Goal: Obtain resource: Download file/media

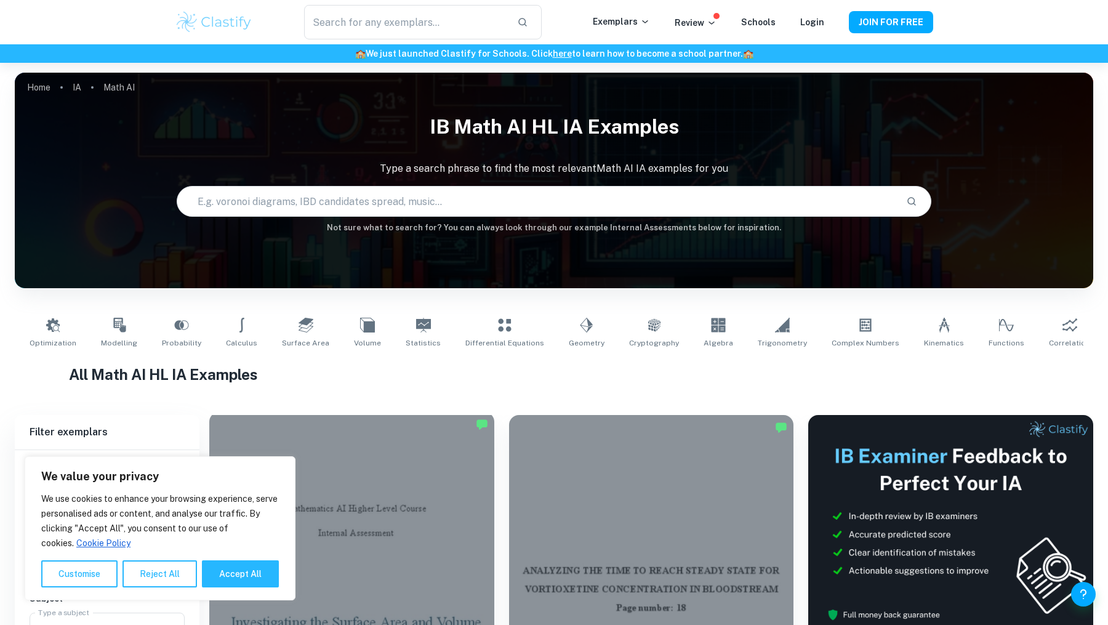
scroll to position [269, 0]
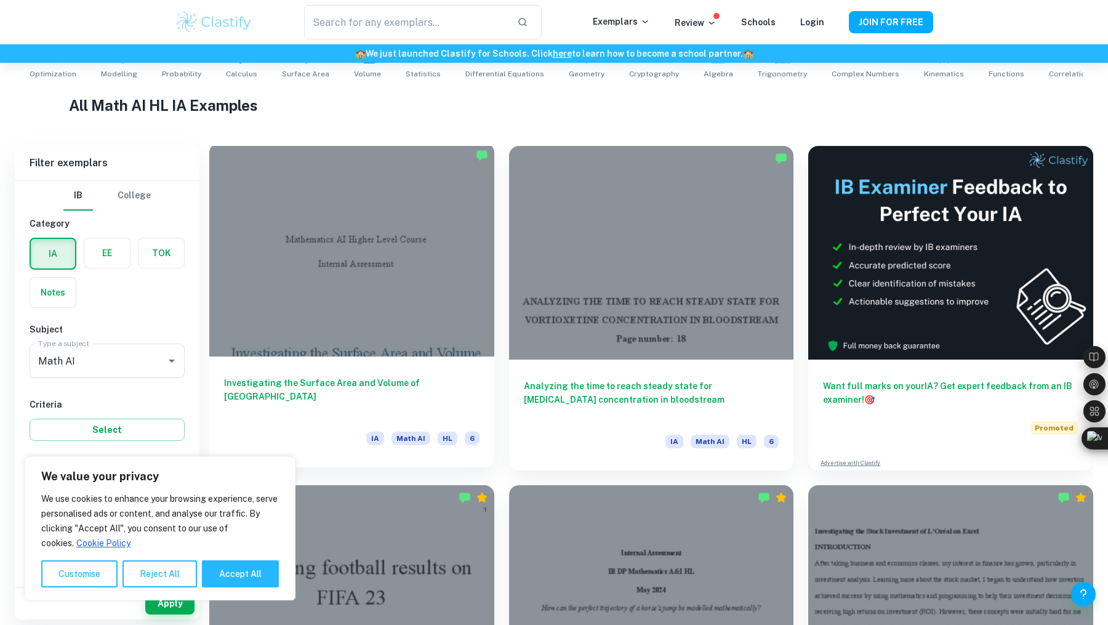
click at [429, 255] on div at bounding box center [351, 250] width 285 height 214
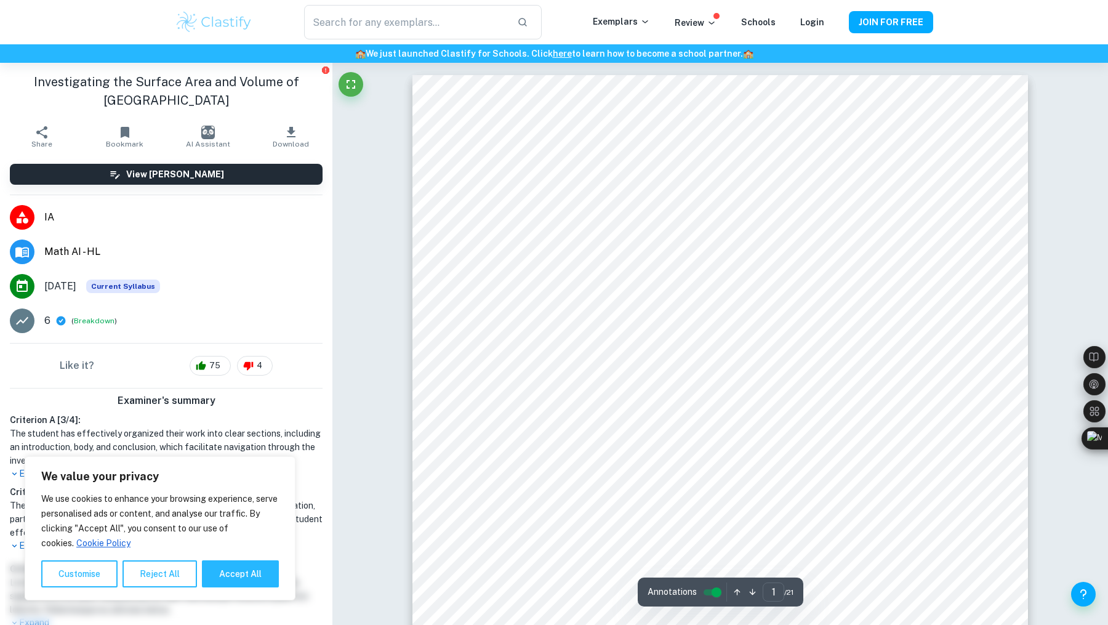
click at [301, 138] on button "Download" at bounding box center [290, 136] width 83 height 34
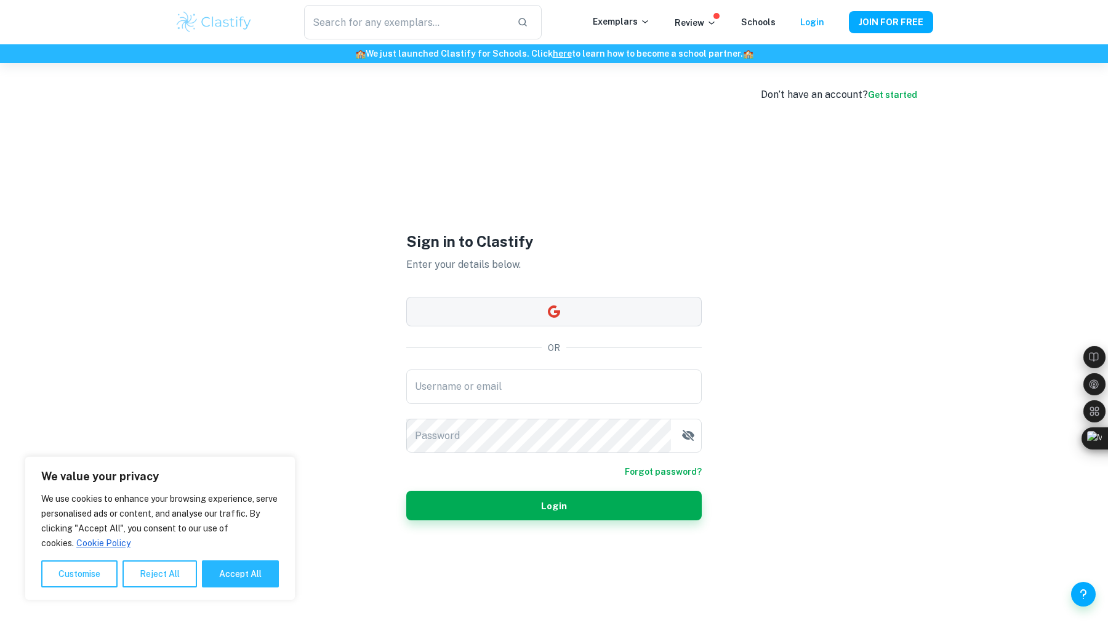
click at [569, 314] on button "button" at bounding box center [553, 312] width 295 height 30
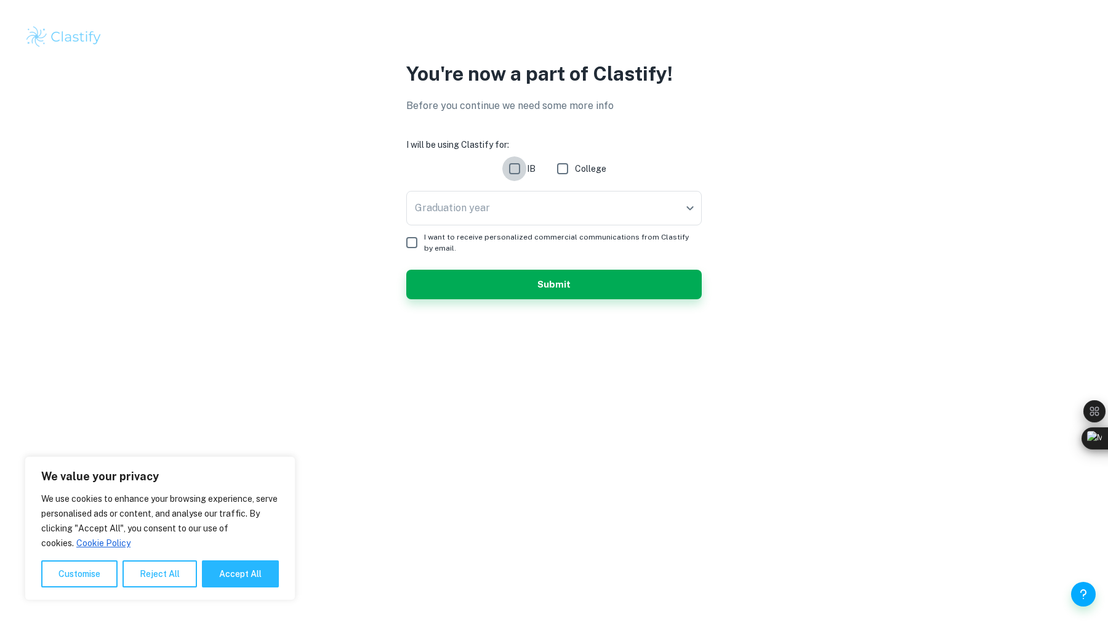
click at [516, 170] on input "IB" at bounding box center [514, 168] width 25 height 25
checkbox input "true"
click at [516, 196] on body "We value your privacy We use cookies to enhance your browsing experience, serve…" at bounding box center [554, 312] width 1108 height 625
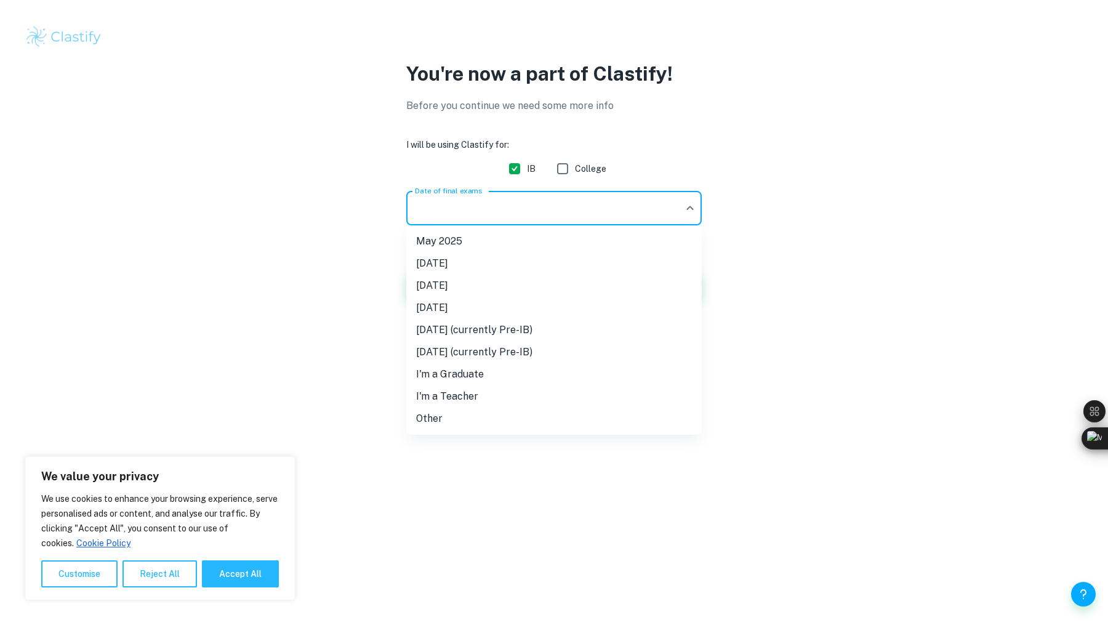
click at [529, 294] on li "[DATE]" at bounding box center [553, 285] width 295 height 22
type input "M26"
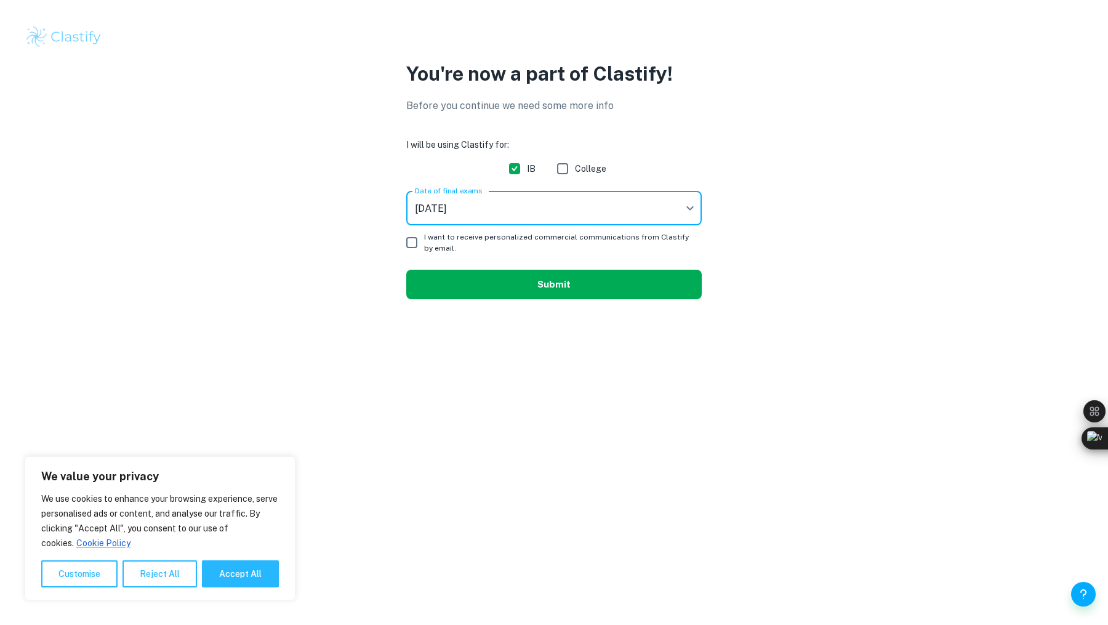
click at [533, 281] on button "Submit" at bounding box center [553, 285] width 295 height 30
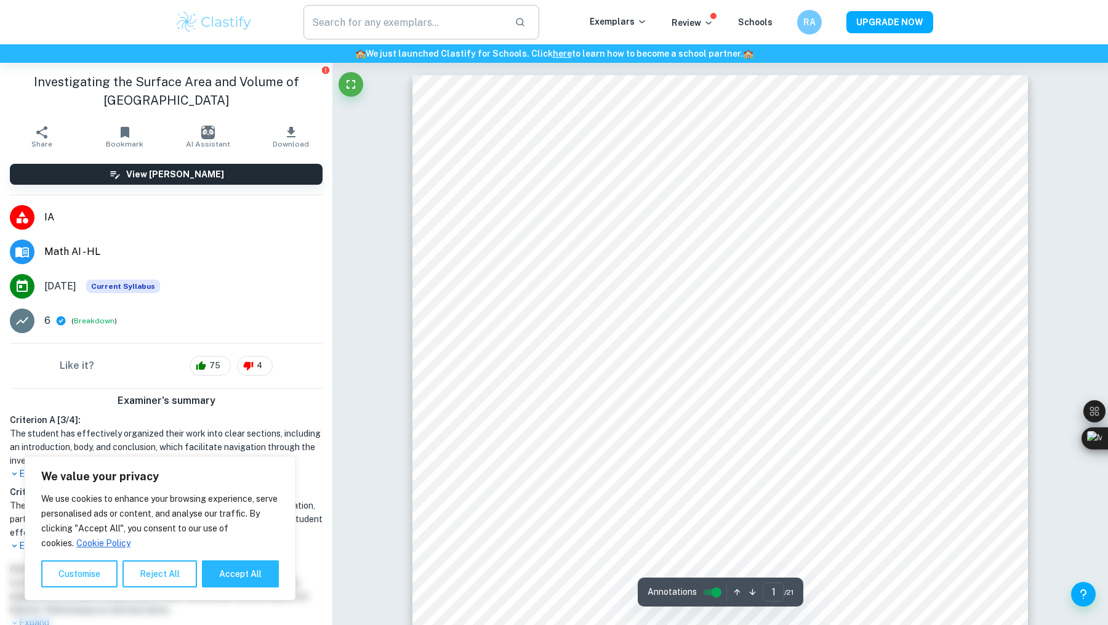
scroll to position [4, 0]
click at [290, 136] on icon "button" at bounding box center [291, 132] width 9 height 10
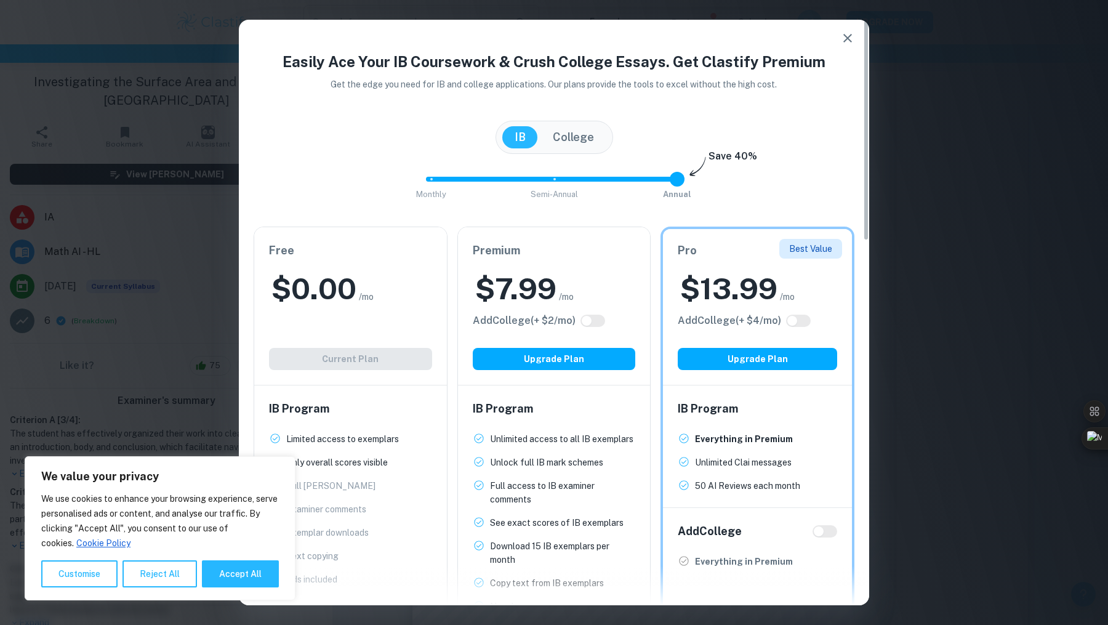
click at [352, 369] on div "Free $ 0.00 /mo Add College (+ $ 2 /mo) Current Plan" at bounding box center [350, 306] width 193 height 158
click at [358, 358] on div "Free $ 0.00 /mo Add College (+ $ 2 /mo) Current Plan" at bounding box center [350, 306] width 193 height 158
drag, startPoint x: 358, startPoint y: 358, endPoint x: 658, endPoint y: 150, distance: 364.8
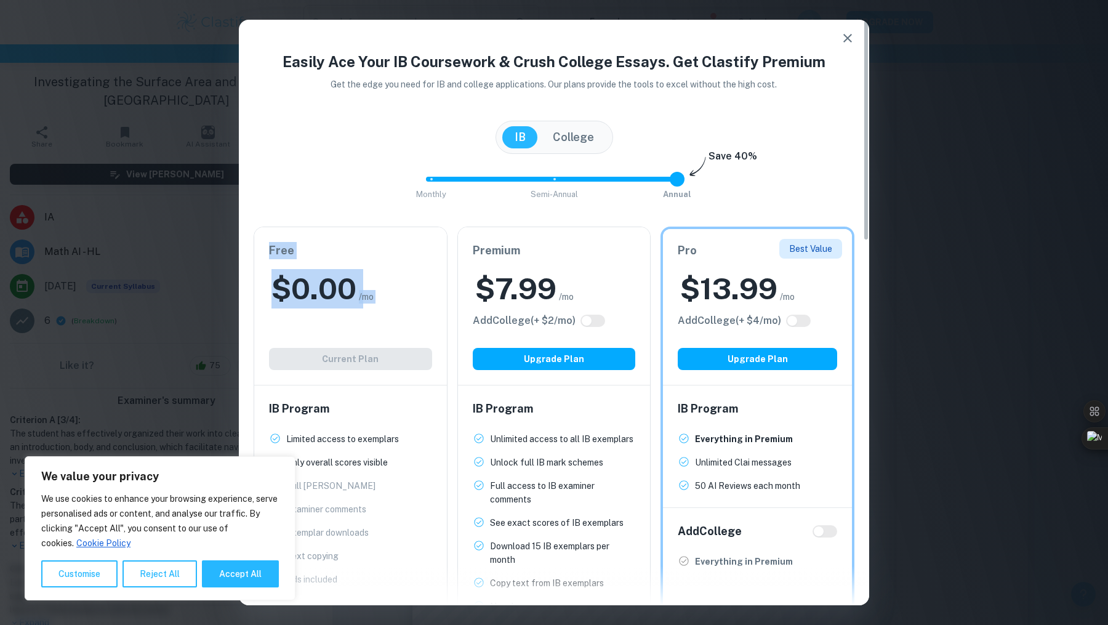
click at [359, 358] on div "Free $ 0.00 /mo Add College (+ $ 2 /mo) Current Plan" at bounding box center [350, 306] width 193 height 158
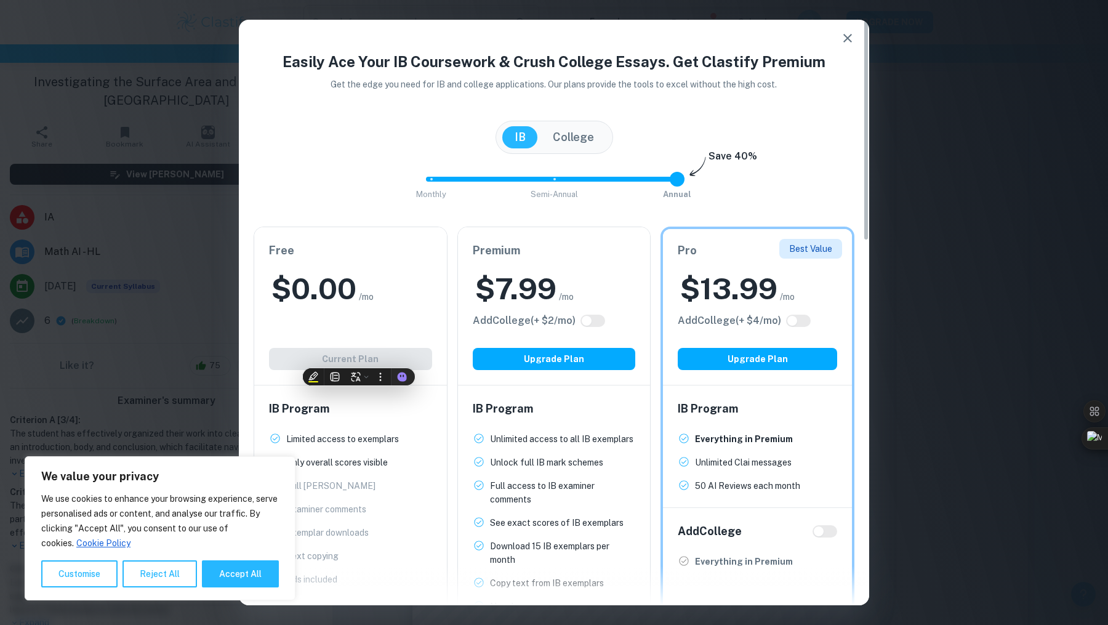
click at [840, 44] on icon "button" at bounding box center [847, 38] width 15 height 15
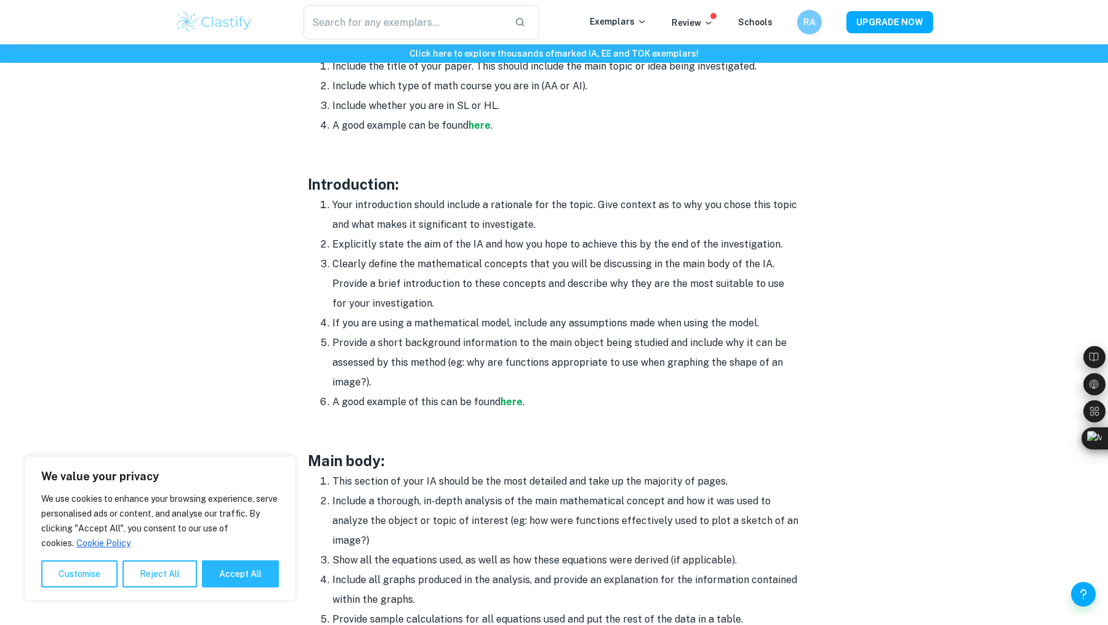
scroll to position [651, 0]
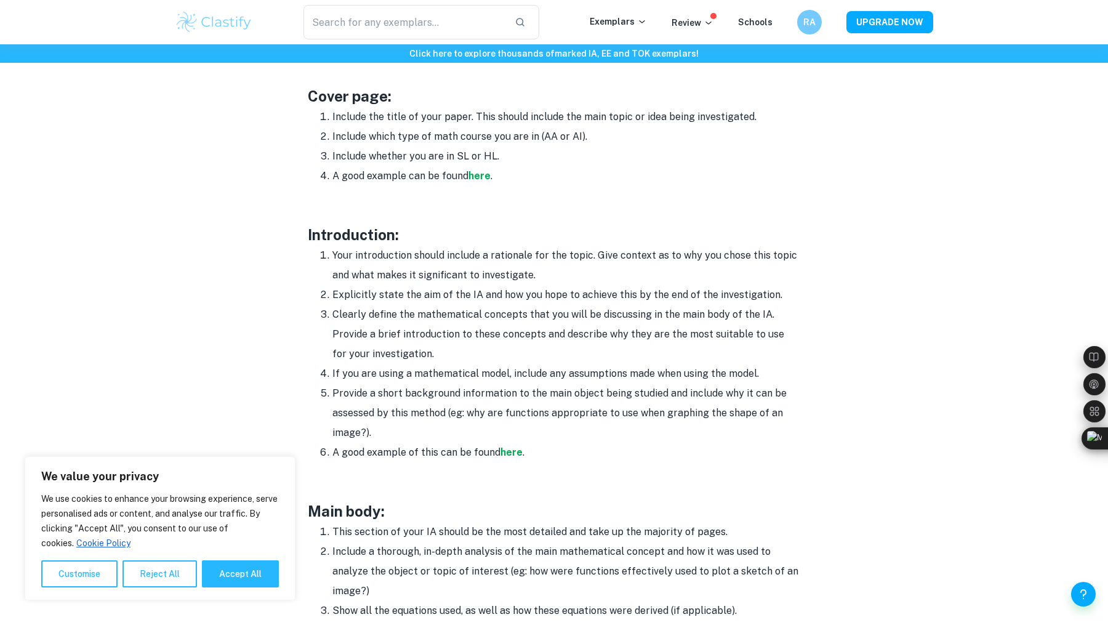
click at [491, 177] on li "A good example can be found here ." at bounding box center [566, 176] width 468 height 20
click at [481, 173] on strong "here" at bounding box center [479, 176] width 22 height 12
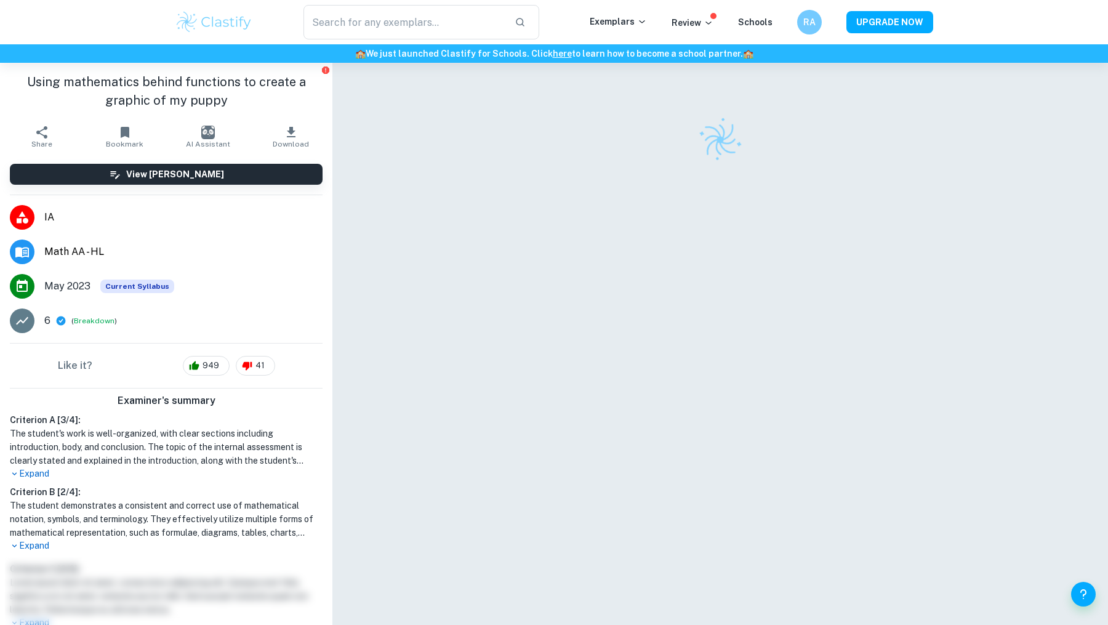
click at [290, 135] on icon "button" at bounding box center [291, 132] width 15 height 15
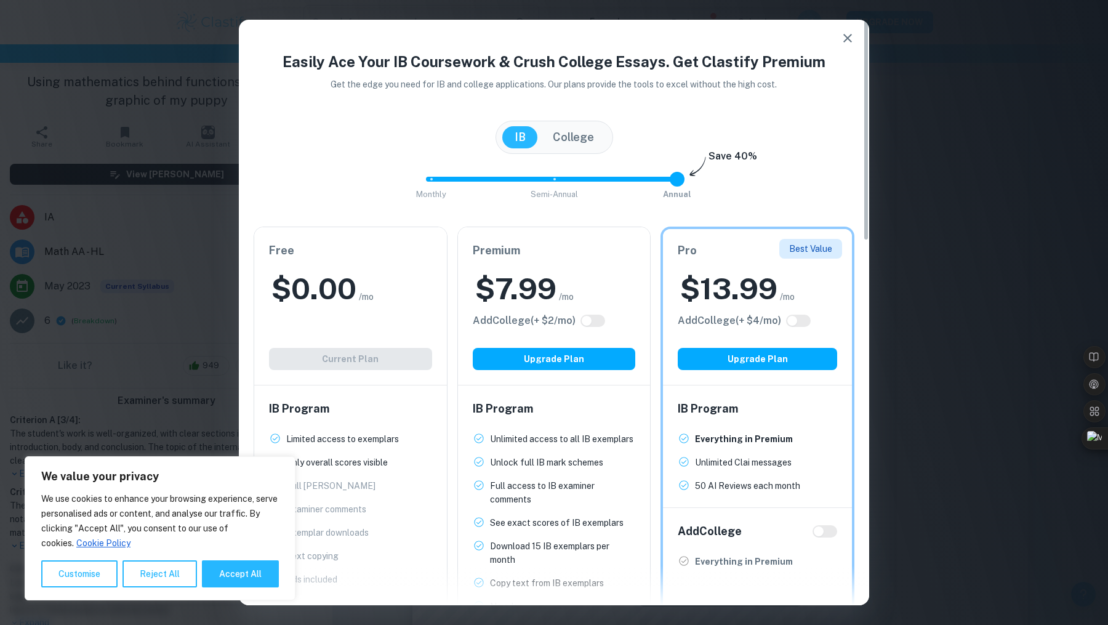
click at [412, 351] on div "Free $ 0.00 /mo Add College (+ $ 2 /mo) Current Plan" at bounding box center [350, 306] width 193 height 158
click at [561, 137] on button "College" at bounding box center [573, 137] width 66 height 22
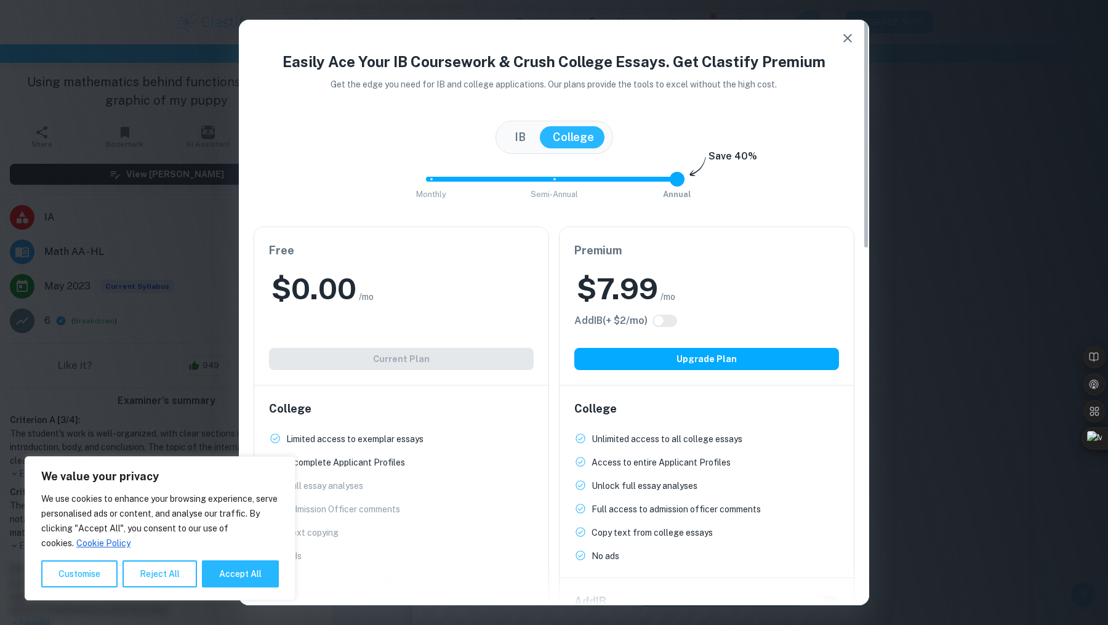
click at [521, 130] on button "IB" at bounding box center [520, 137] width 36 height 22
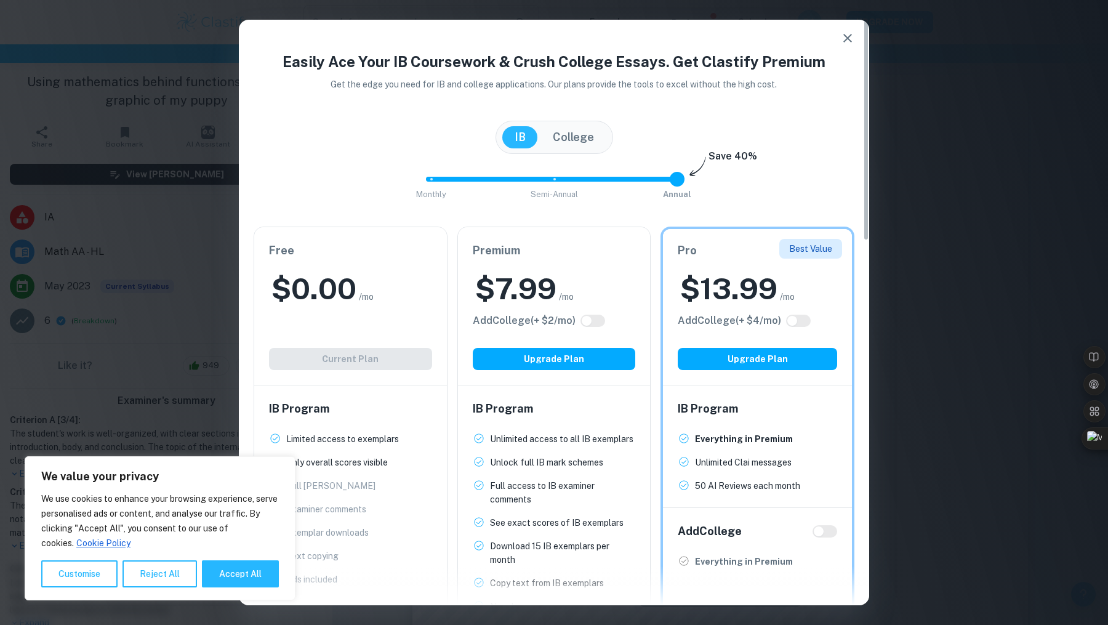
click at [849, 38] on icon "button" at bounding box center [847, 38] width 15 height 15
